Goal: Task Accomplishment & Management: Manage account settings

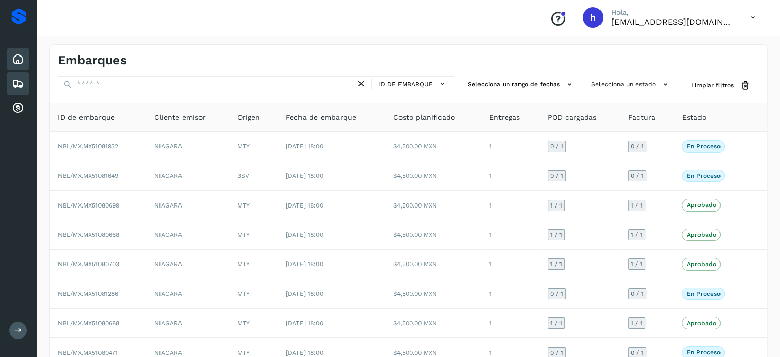
click at [12, 63] on icon at bounding box center [18, 59] width 12 height 12
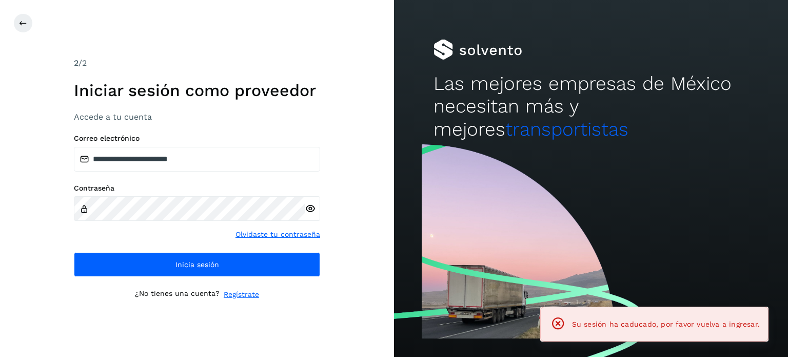
click at [151, 279] on div "**********" at bounding box center [197, 178] width 246 height 243
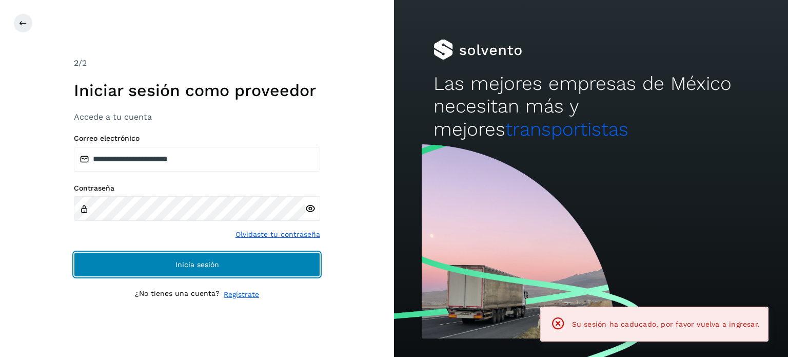
click at [150, 270] on button "Inicia sesión" at bounding box center [197, 264] width 246 height 25
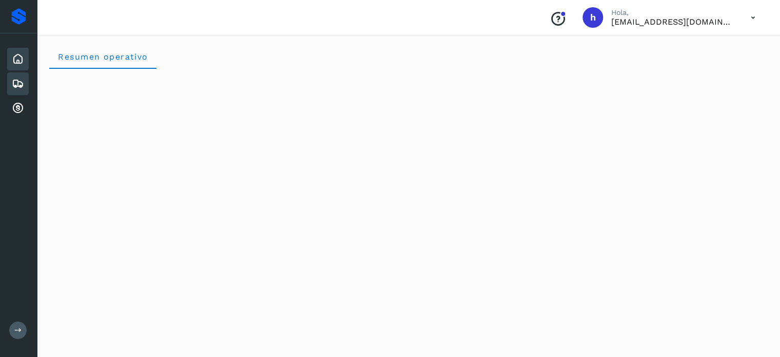
click at [9, 82] on div "Embarques" at bounding box center [18, 83] width 22 height 23
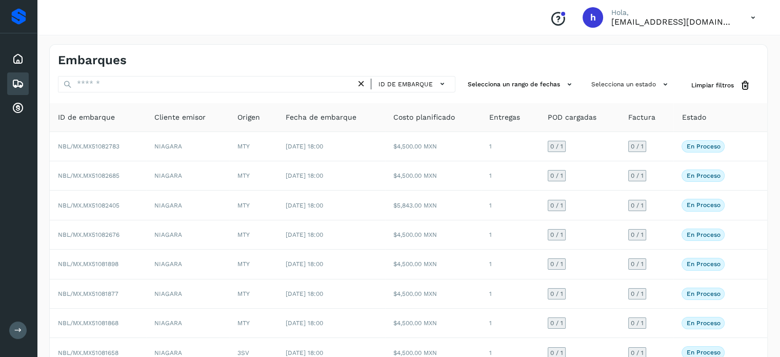
scroll to position [115, 0]
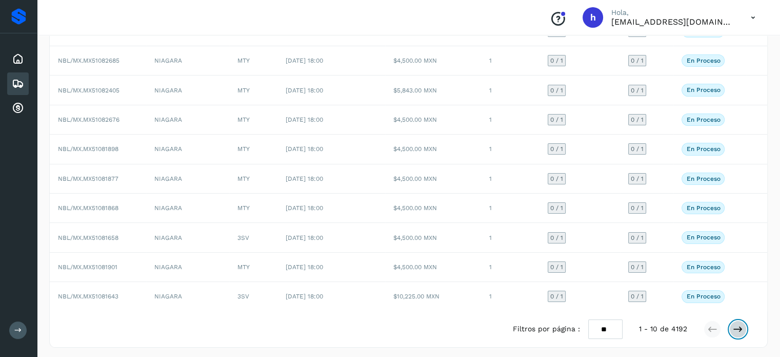
click at [737, 330] on icon at bounding box center [738, 329] width 10 height 10
click at [735, 326] on icon at bounding box center [738, 329] width 10 height 10
click at [736, 326] on icon at bounding box center [738, 329] width 10 height 10
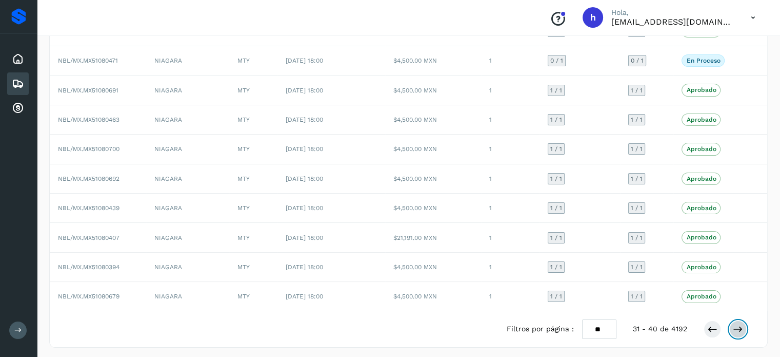
click at [740, 328] on icon at bounding box center [738, 329] width 10 height 10
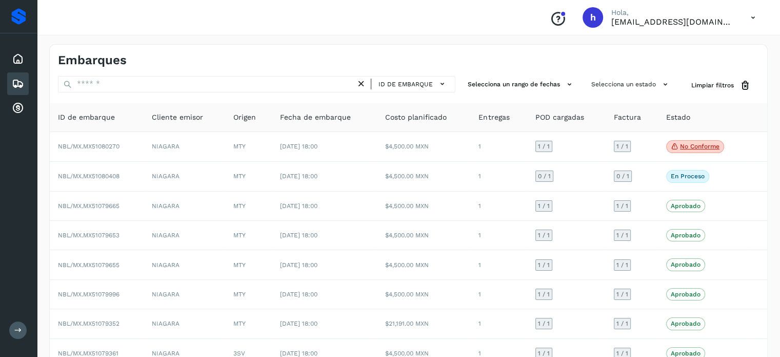
scroll to position [115, 0]
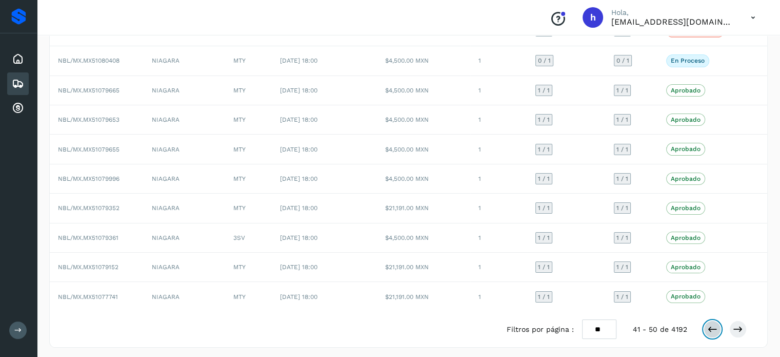
click at [710, 324] on icon at bounding box center [713, 329] width 10 height 10
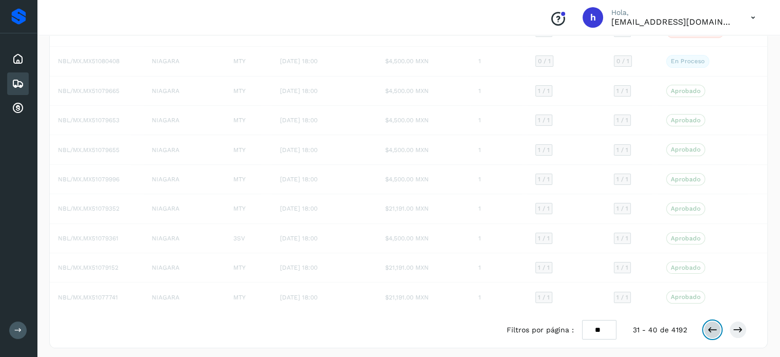
scroll to position [115, 0]
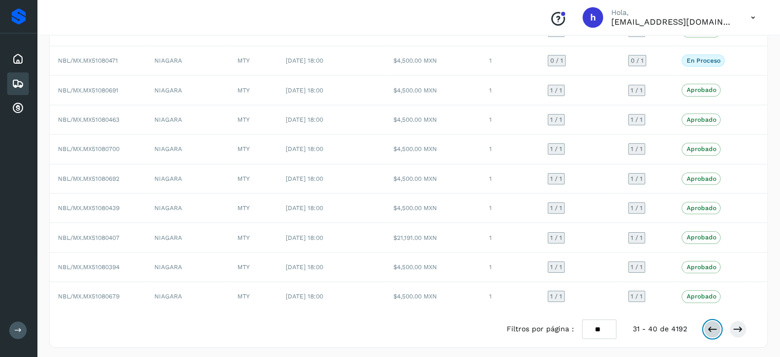
click at [711, 328] on icon at bounding box center [713, 329] width 10 height 10
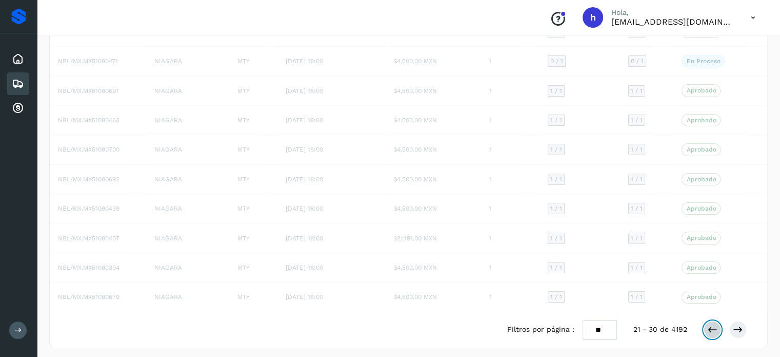
click at [711, 328] on icon at bounding box center [713, 329] width 10 height 10
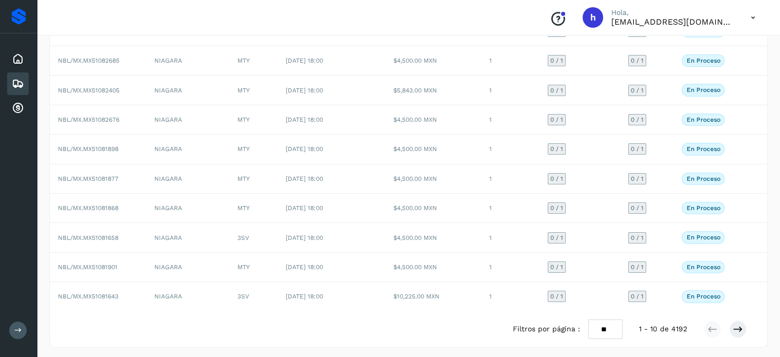
scroll to position [0, 0]
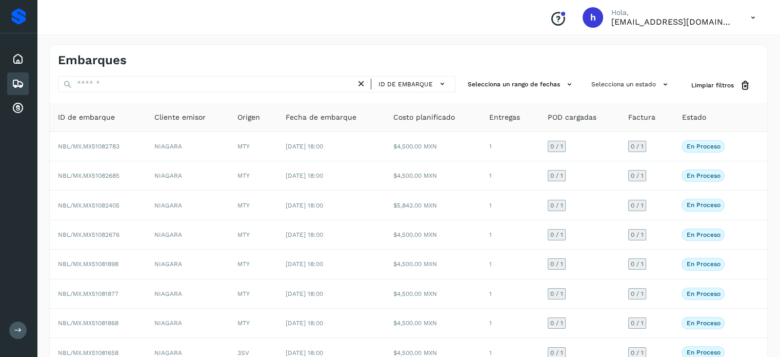
click at [696, 48] on div "Embarques" at bounding box center [409, 56] width 718 height 23
click at [651, 86] on button "Selecciona un estado" at bounding box center [632, 84] width 88 height 17
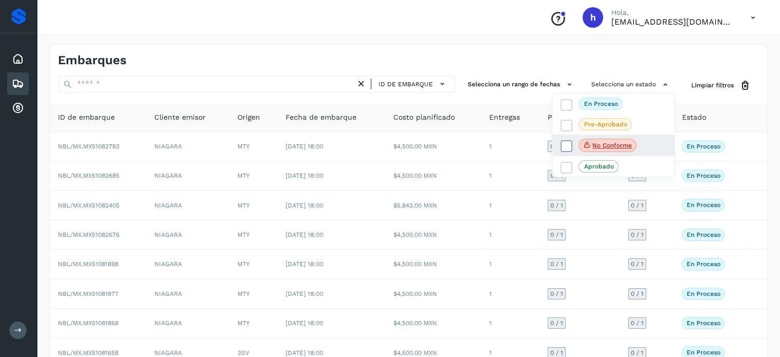
click at [567, 146] on icon at bounding box center [567, 146] width 10 height 10
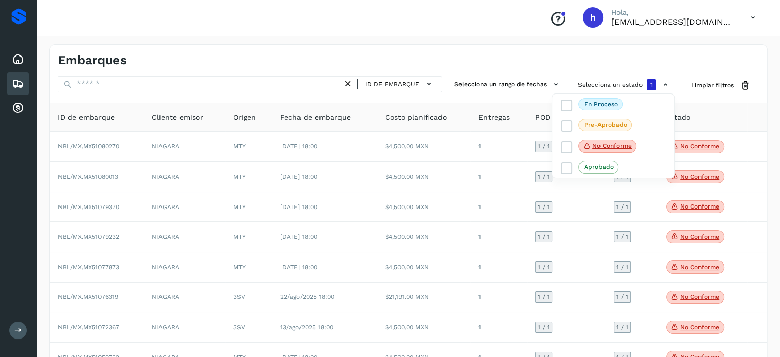
click at [666, 84] on div at bounding box center [390, 178] width 780 height 357
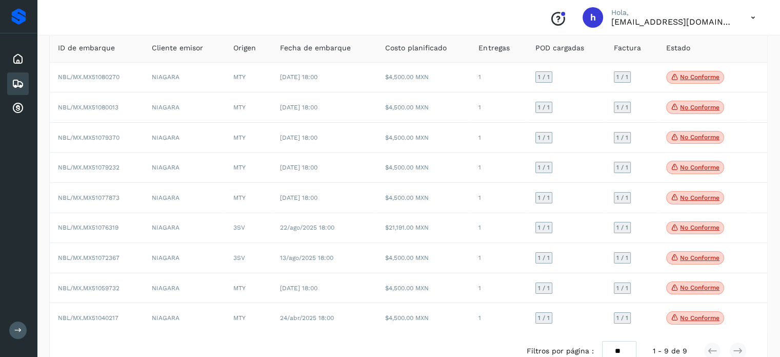
scroll to position [70, 0]
